Goal: Check status: Check status

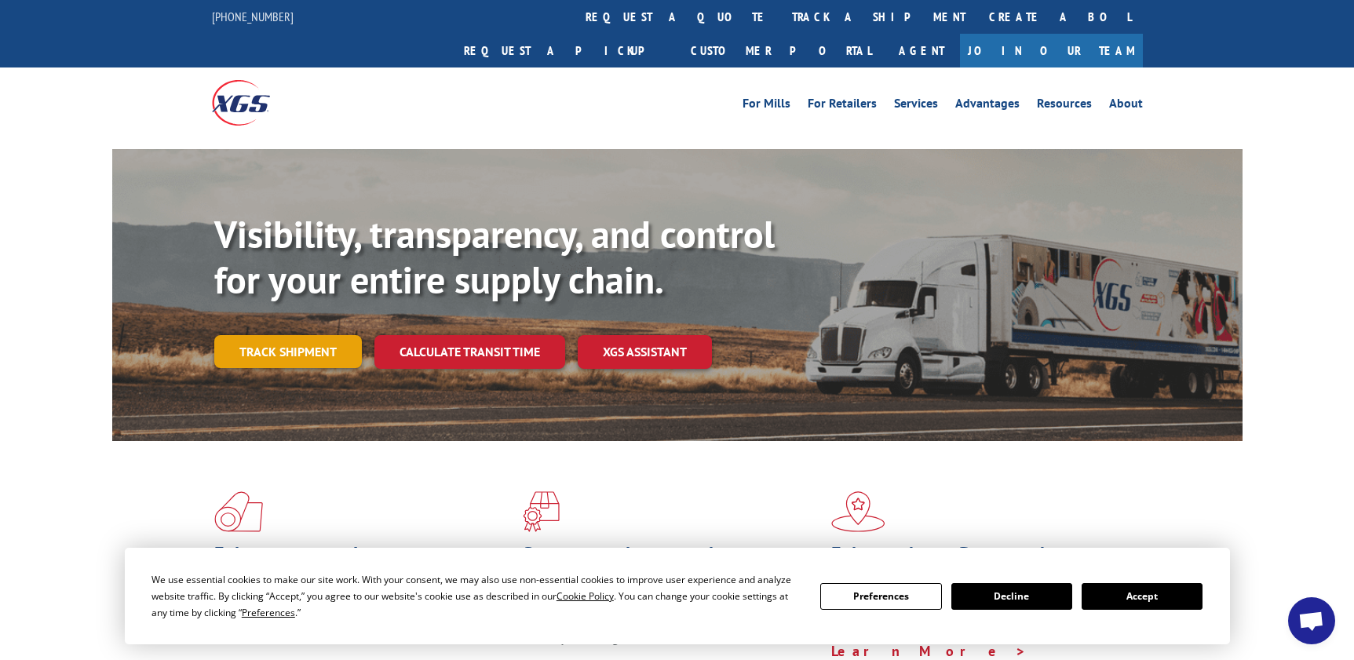
click at [296, 335] on link "Track shipment" at bounding box center [288, 351] width 148 height 33
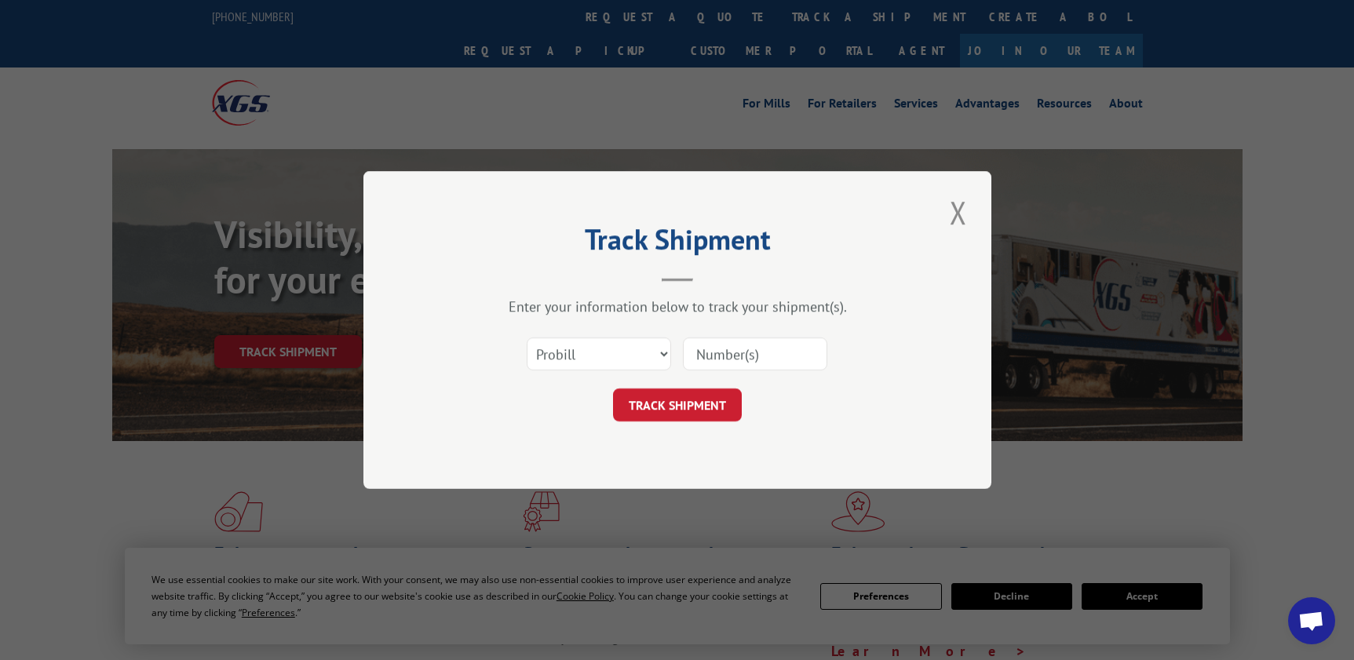
click at [723, 353] on input at bounding box center [755, 354] width 144 height 33
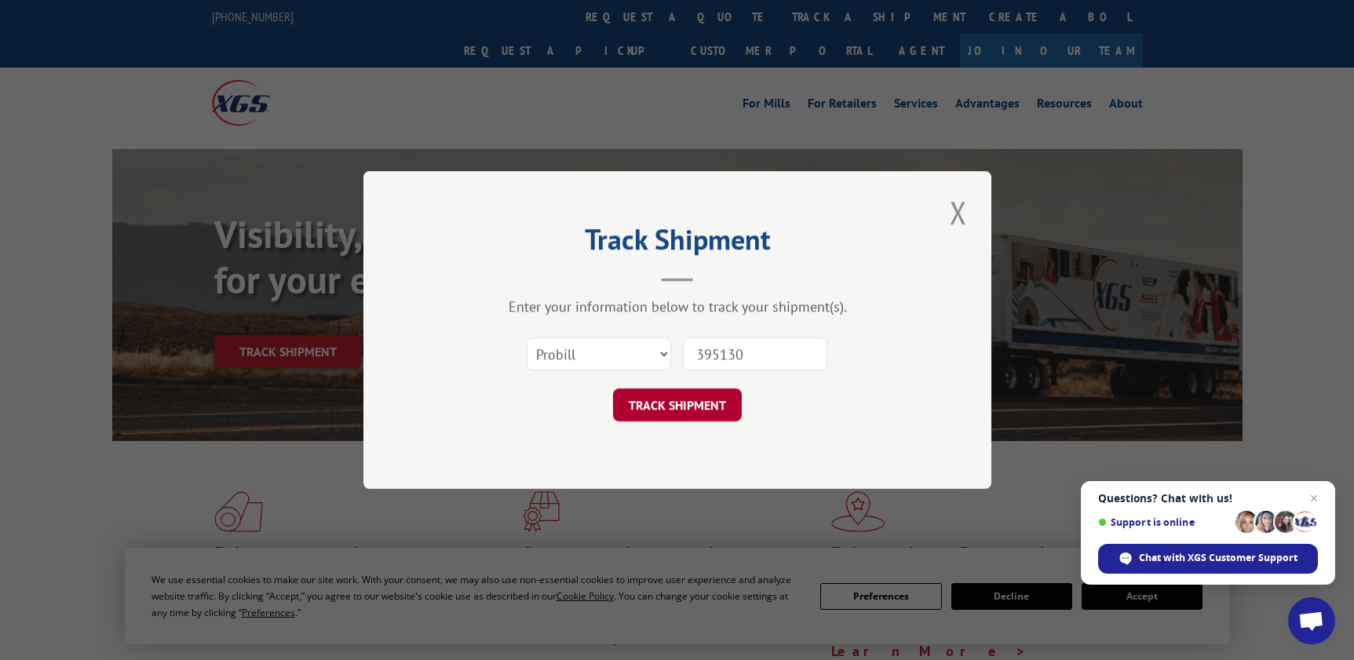
type input "395130"
click at [711, 400] on button "TRACK SHIPMENT" at bounding box center [677, 405] width 129 height 33
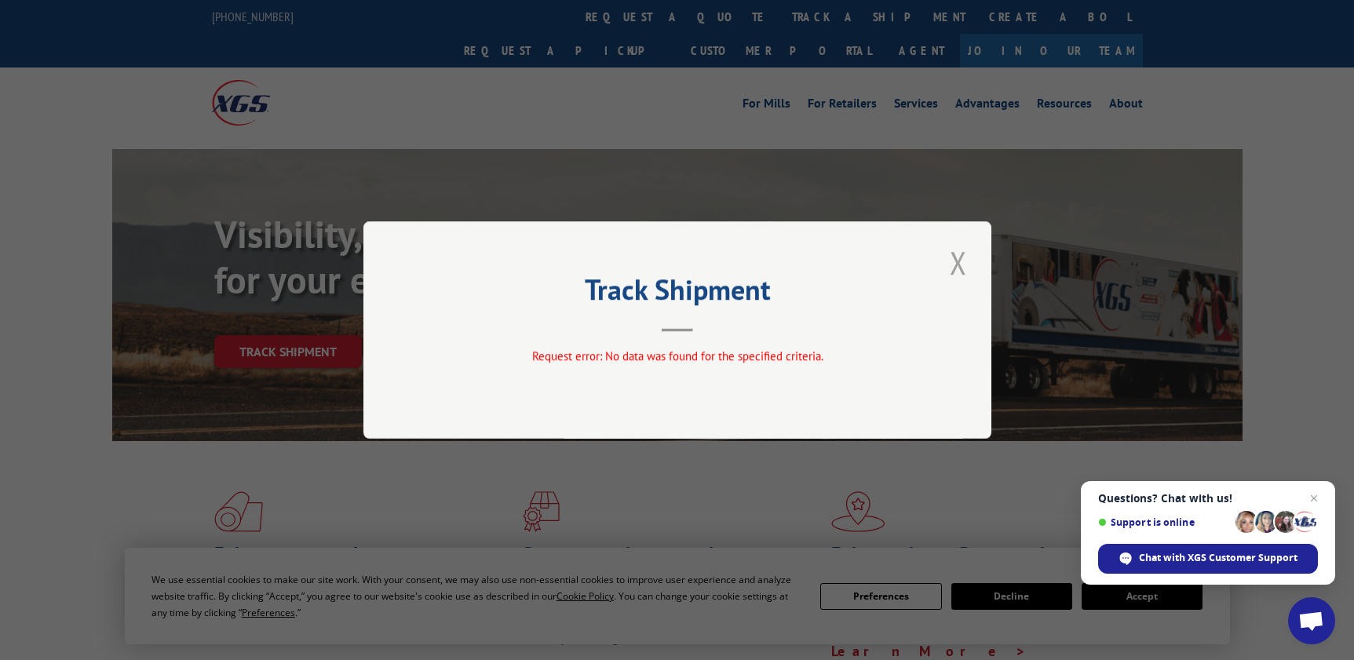
click at [959, 261] on button "Close modal" at bounding box center [958, 262] width 27 height 43
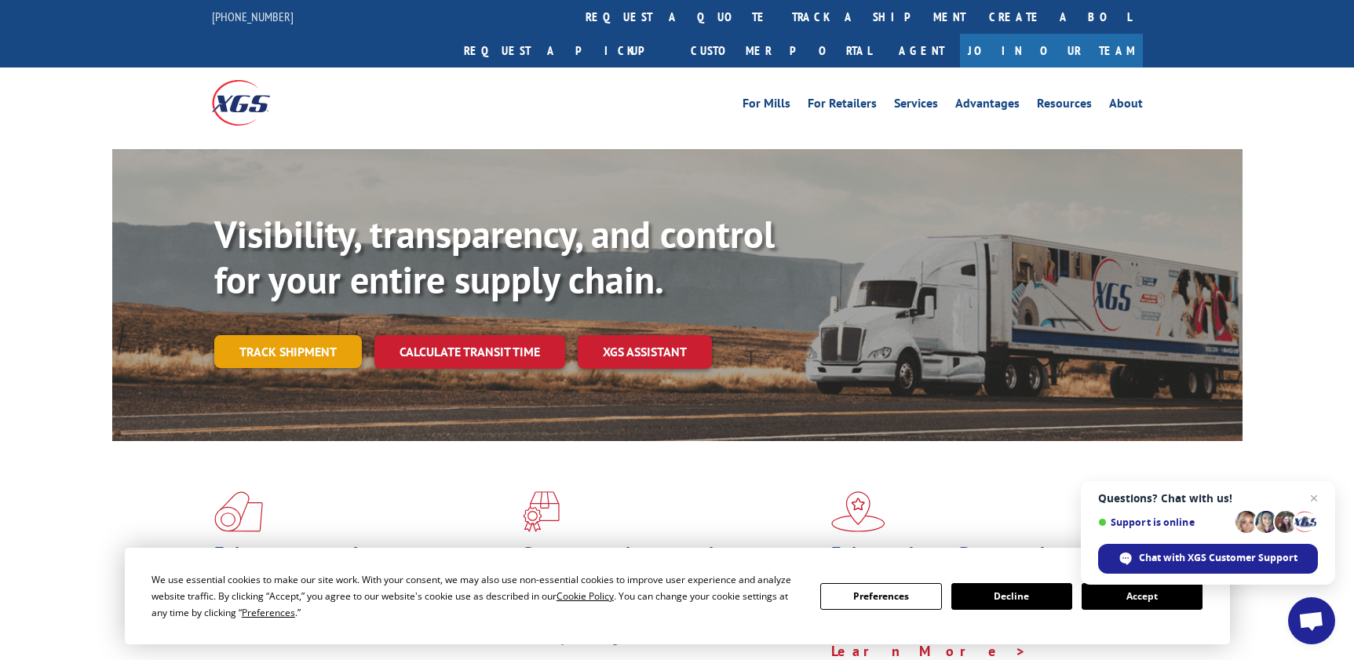
click at [265, 335] on link "Track shipment" at bounding box center [288, 351] width 148 height 33
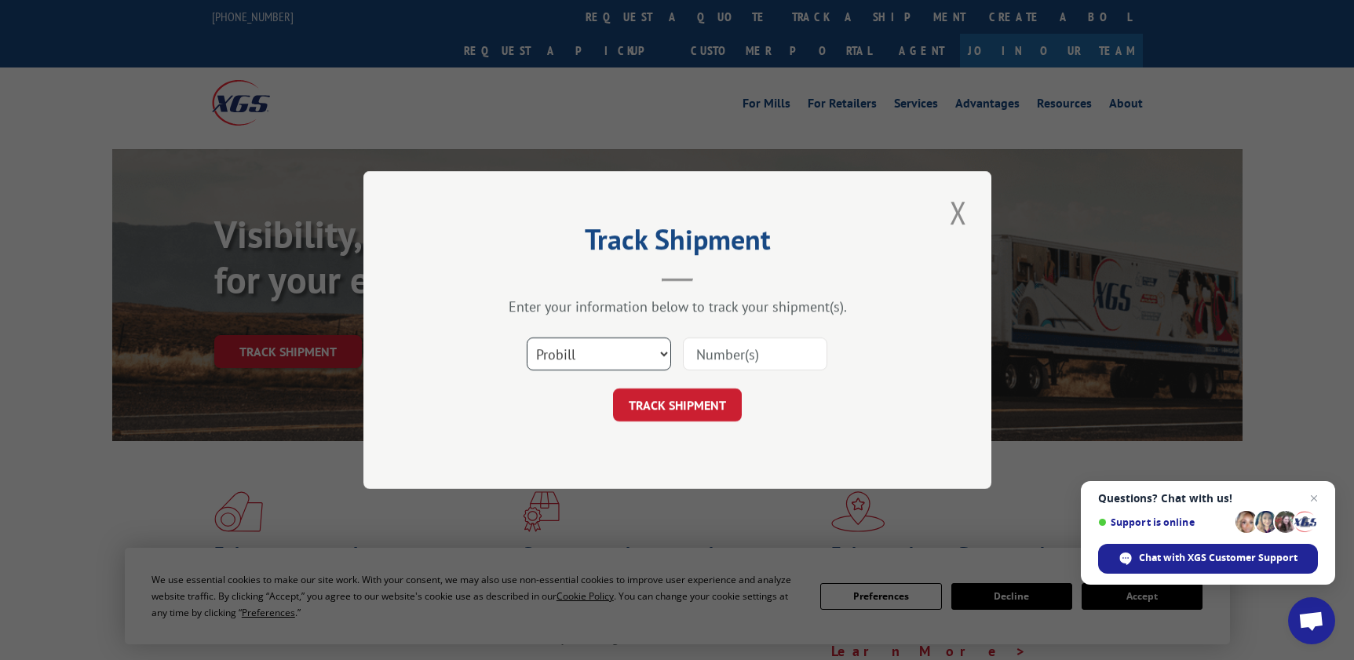
click at [605, 354] on select "Select category... Probill BOL PO" at bounding box center [599, 354] width 144 height 33
select select "bol"
click at [527, 338] on select "Select category... Probill BOL PO" at bounding box center [599, 354] width 144 height 33
click at [715, 356] on input at bounding box center [755, 354] width 144 height 33
type input "395130"
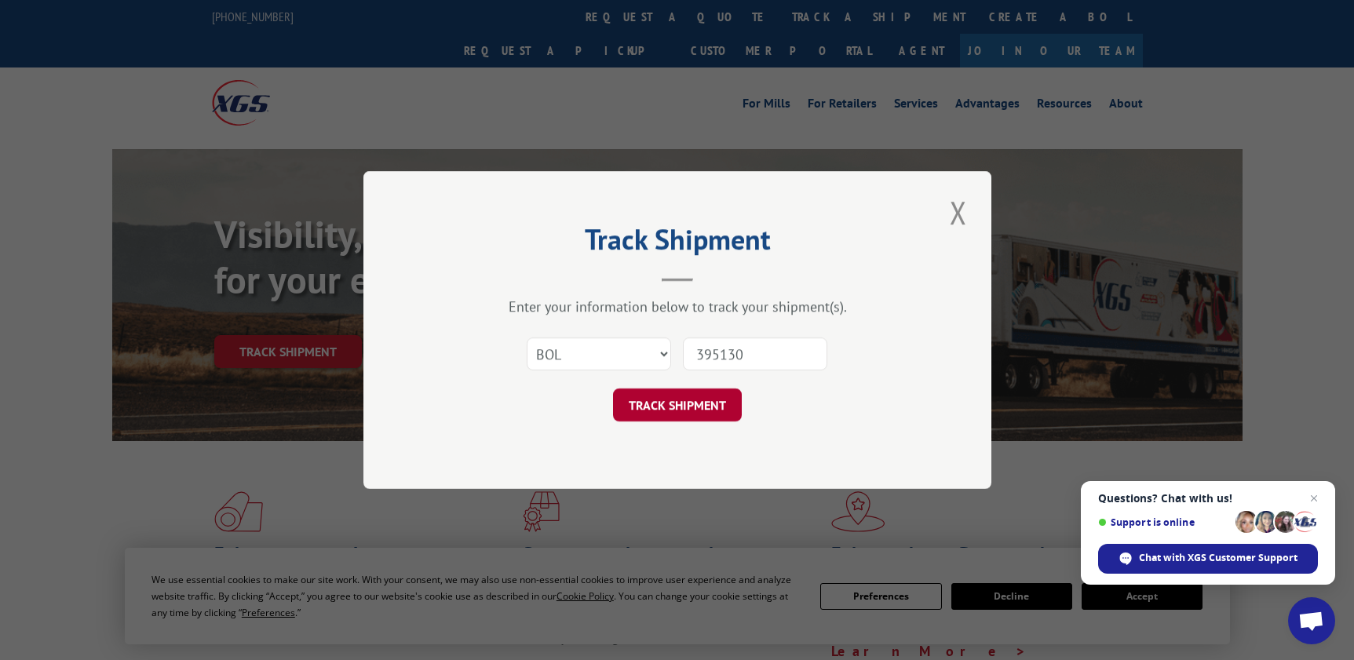
click at [682, 397] on button "TRACK SHIPMENT" at bounding box center [677, 405] width 129 height 33
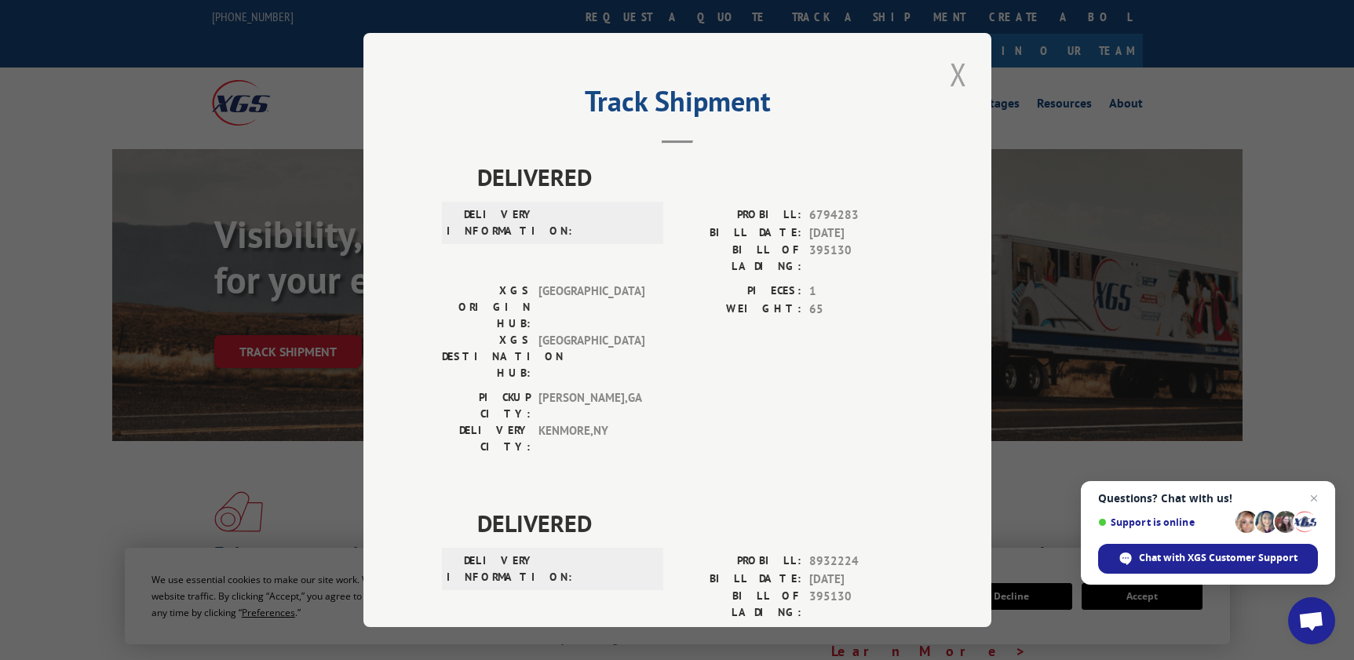
click at [951, 72] on button "Close modal" at bounding box center [958, 74] width 27 height 43
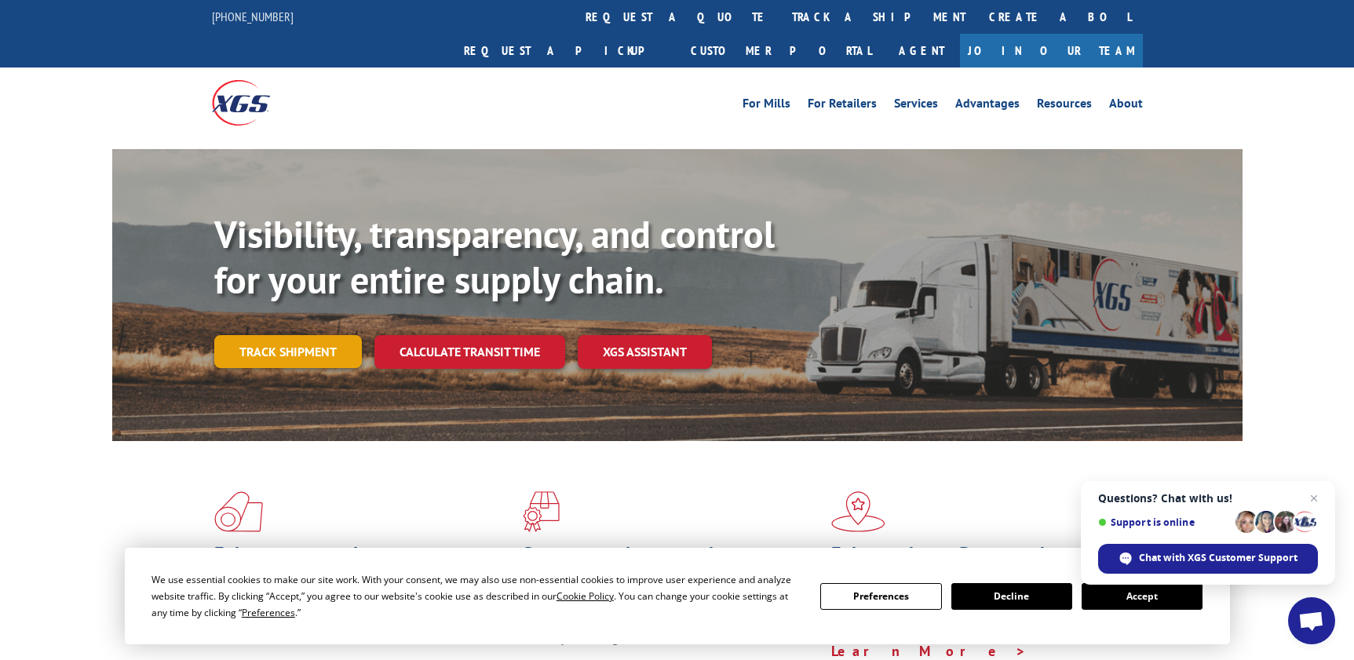
click at [268, 335] on link "Track shipment" at bounding box center [288, 351] width 148 height 33
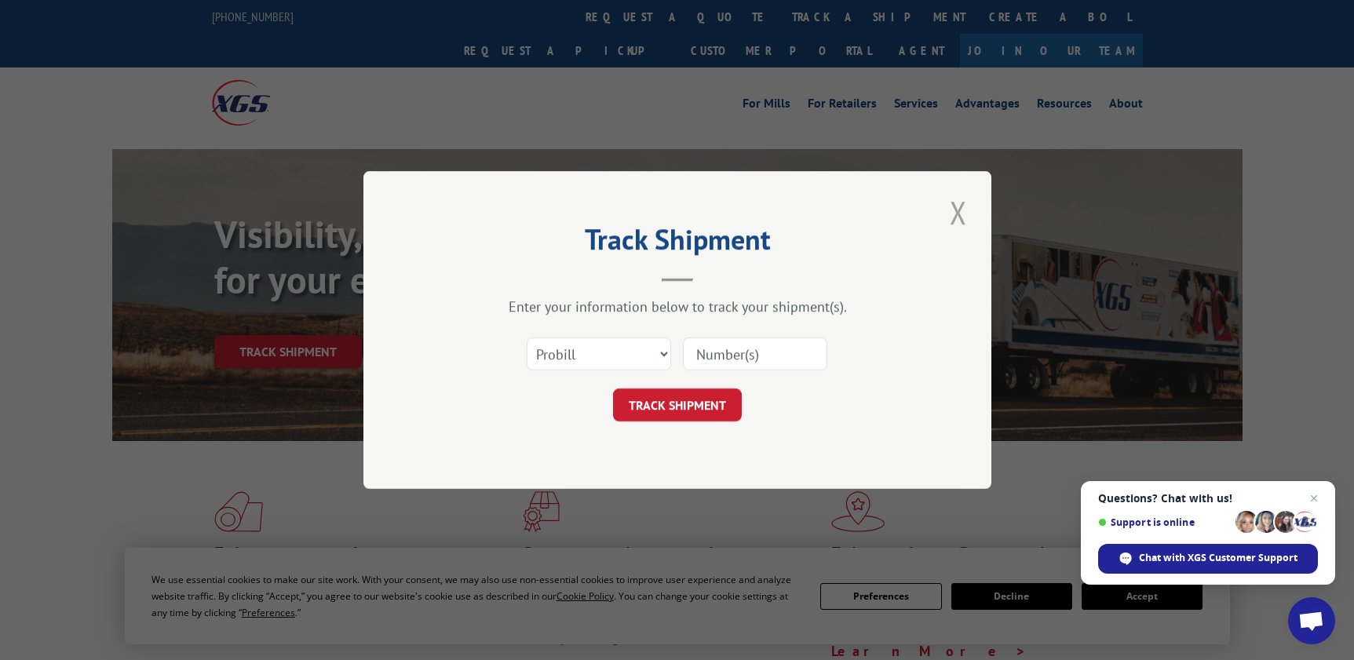
click at [964, 210] on button "Close modal" at bounding box center [958, 212] width 27 height 43
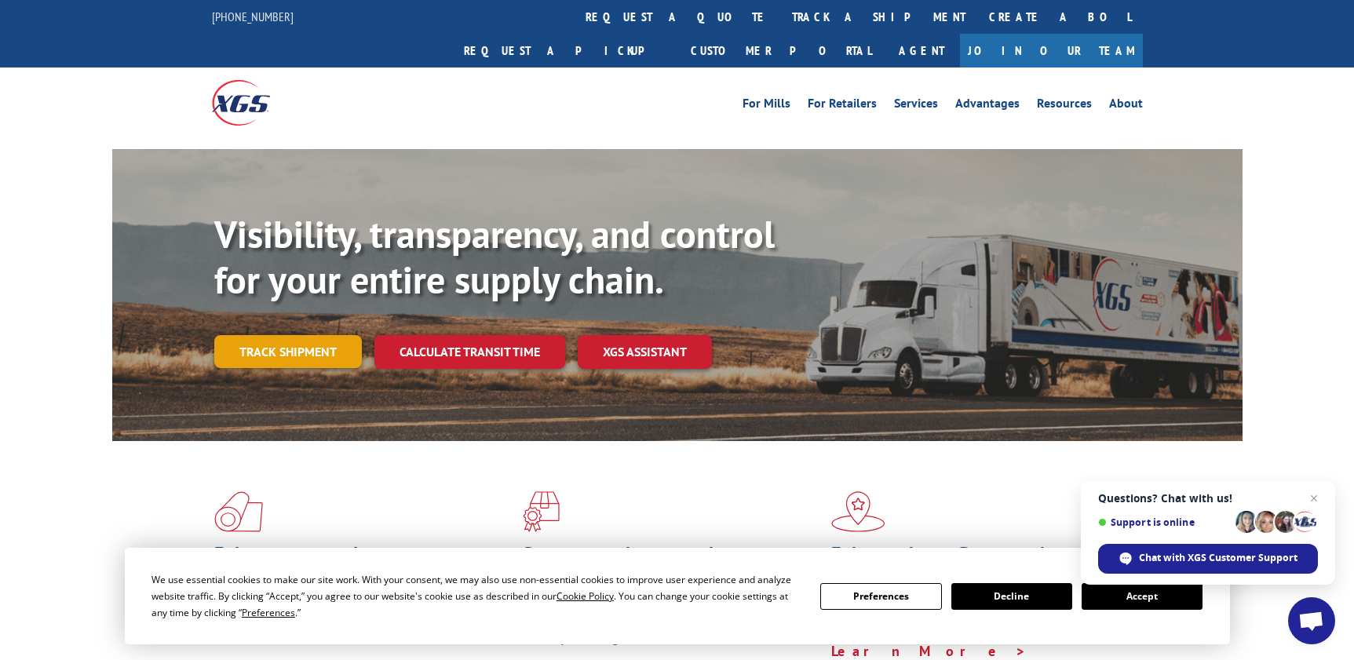
click at [299, 335] on link "Track shipment" at bounding box center [288, 351] width 148 height 33
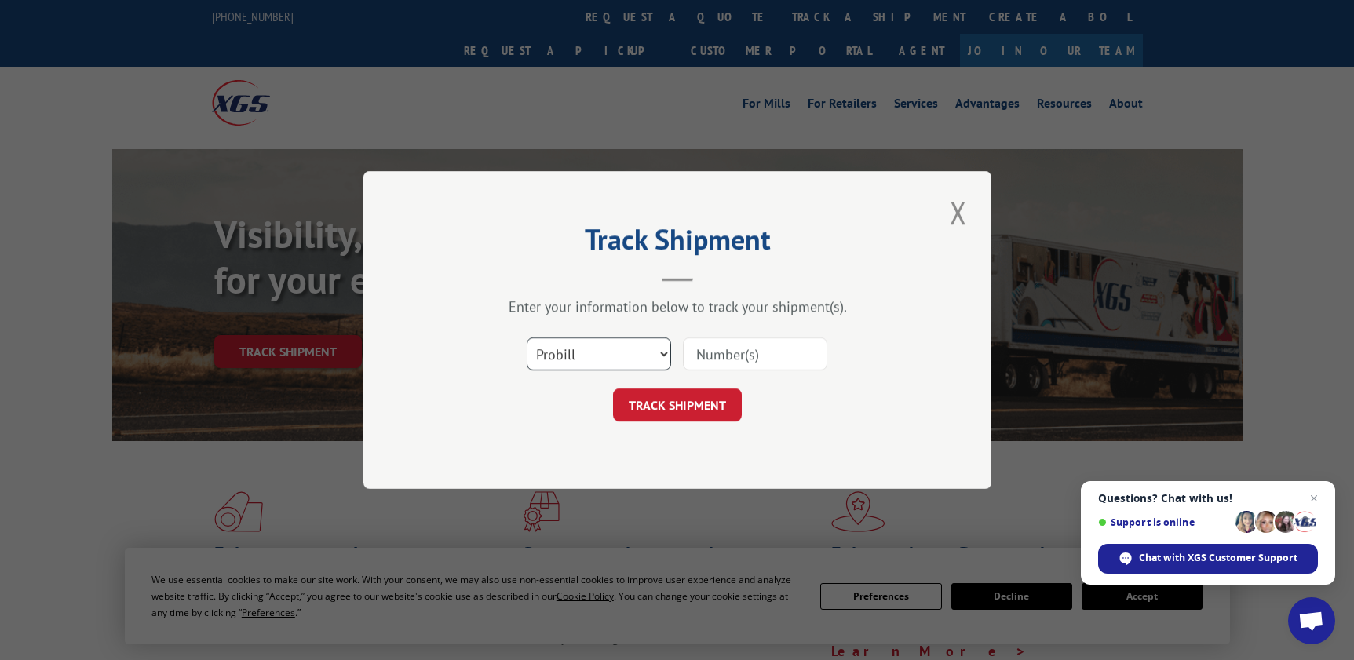
click at [598, 360] on select "Select category... Probill BOL PO" at bounding box center [599, 354] width 144 height 33
select select "bol"
click at [527, 338] on select "Select category... Probill BOL PO" at bounding box center [599, 354] width 144 height 33
click at [715, 355] on input at bounding box center [755, 354] width 144 height 33
type input "395130"
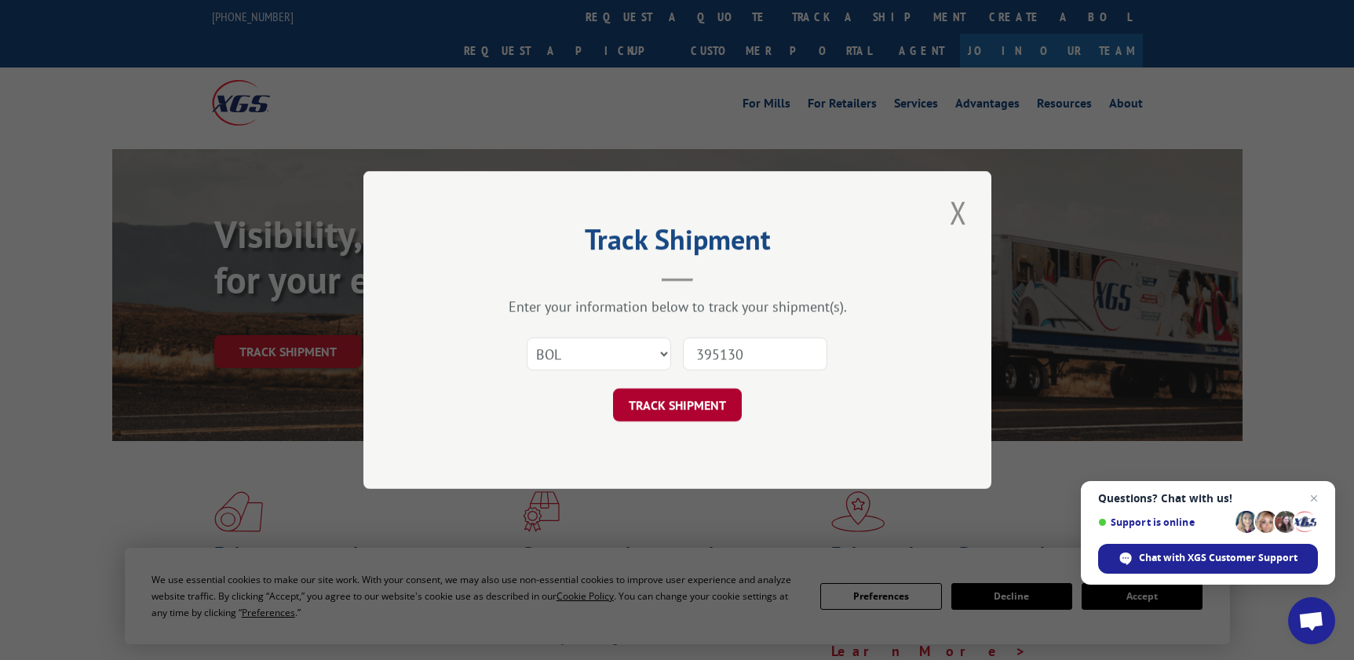
click at [704, 404] on button "TRACK SHIPMENT" at bounding box center [677, 405] width 129 height 33
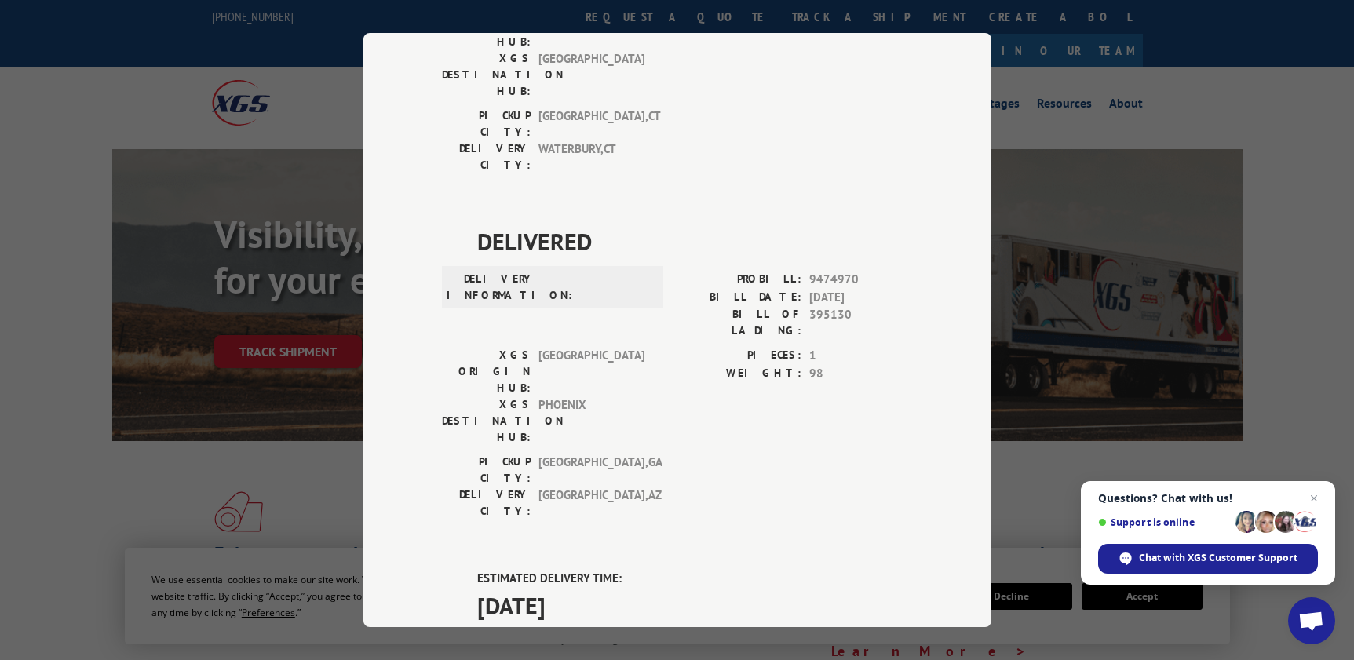
scroll to position [707, 0]
